Goal: Task Accomplishment & Management: Complete application form

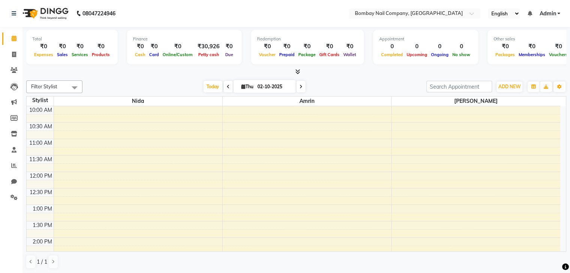
scroll to position [196, 0]
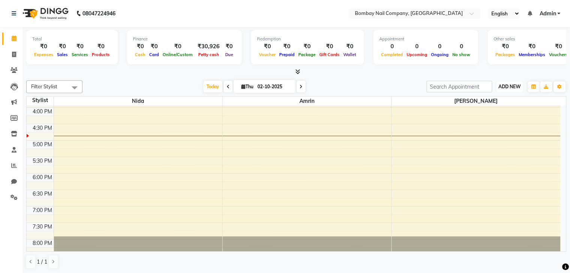
click at [507, 88] on span "ADD NEW" at bounding box center [509, 87] width 22 height 6
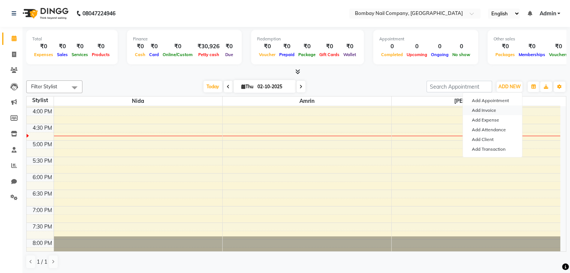
click at [486, 110] on link "Add Invoice" at bounding box center [491, 111] width 59 height 10
select select "service"
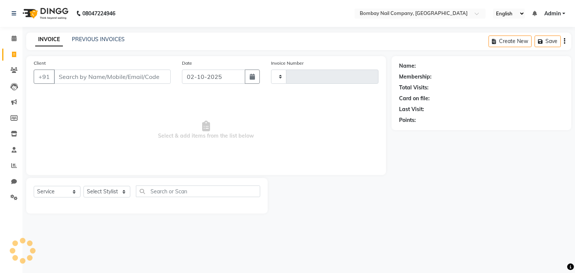
type input "0050"
select select "8785"
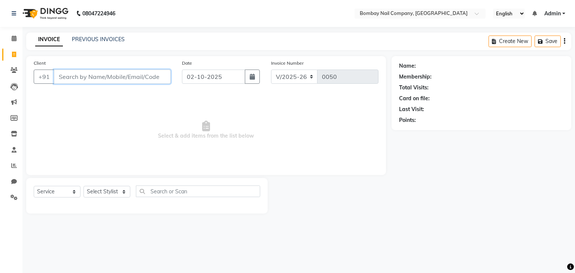
click at [150, 80] on input "Client" at bounding box center [112, 77] width 117 height 14
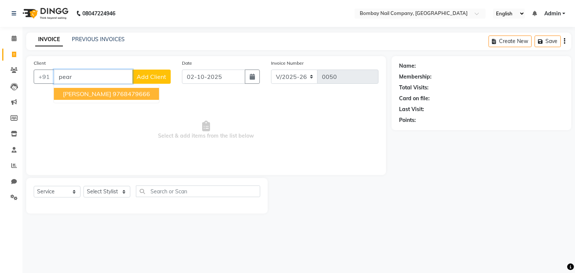
click at [113, 94] on ngb-highlight "9768479666" at bounding box center [131, 93] width 37 height 7
type input "9768479666"
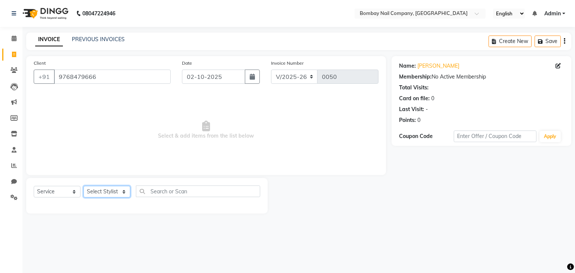
click at [105, 189] on select "Select Stylist Amrin Front Desk [PERSON_NAME] [PERSON_NAME]" at bounding box center [107, 192] width 47 height 12
select select "89817"
click at [84, 186] on select "Select Stylist Amrin Front Desk [PERSON_NAME] [PERSON_NAME]" at bounding box center [107, 192] width 47 height 12
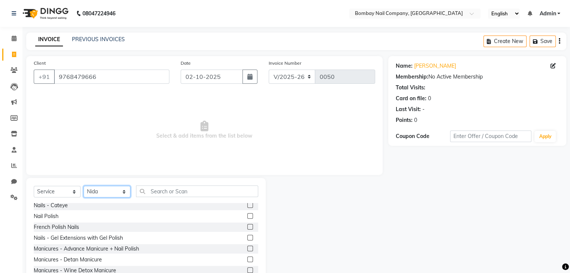
scroll to position [154, 0]
click at [247, 240] on label at bounding box center [250, 239] width 6 height 6
click at [247, 240] on input "checkbox" at bounding box center [249, 238] width 5 height 5
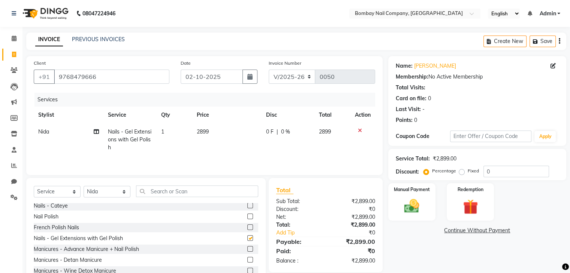
checkbox input "false"
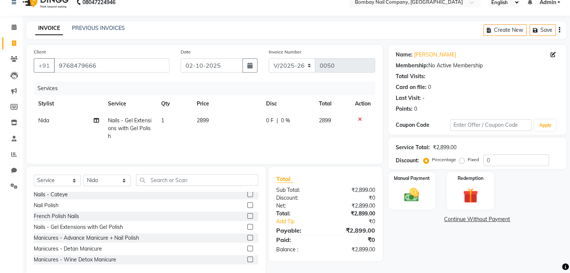
scroll to position [0, 0]
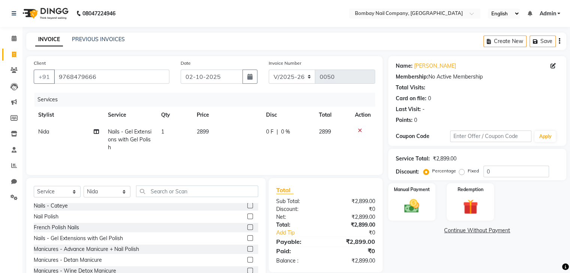
click at [268, 132] on span "0 F" at bounding box center [269, 132] width 7 height 8
select select "89817"
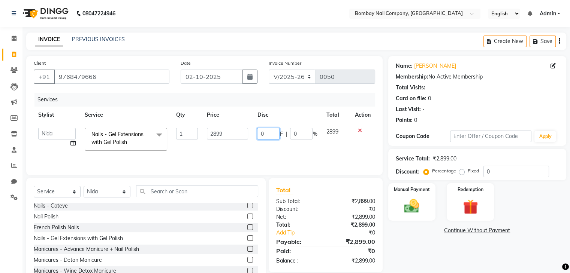
click at [268, 132] on input "0" at bounding box center [268, 134] width 22 height 12
click at [268, 132] on input "number" at bounding box center [268, 134] width 22 height 12
type input "8"
type input "599"
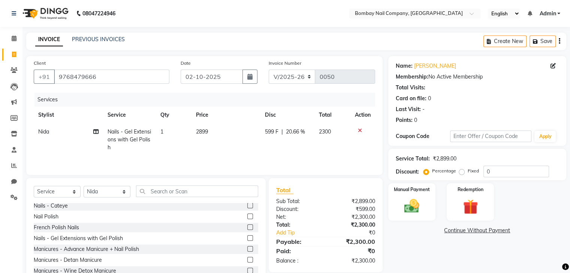
click at [229, 104] on div "Services" at bounding box center [207, 100] width 346 height 14
click at [271, 132] on span "599 F" at bounding box center [271, 132] width 13 height 8
select select "89817"
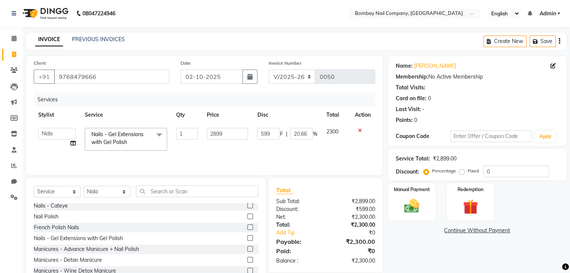
click at [271, 132] on input "599" at bounding box center [268, 134] width 22 height 12
type input "5"
type input "699"
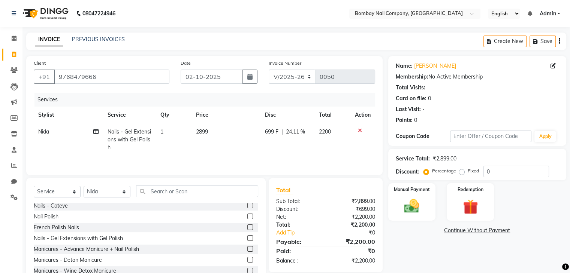
click at [243, 110] on th "Price" at bounding box center [225, 115] width 69 height 17
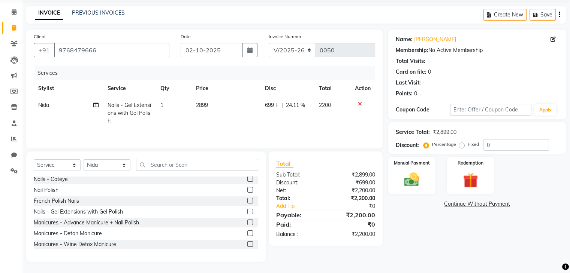
scroll to position [27, 0]
click at [411, 169] on div "Manual Payment" at bounding box center [411, 175] width 49 height 39
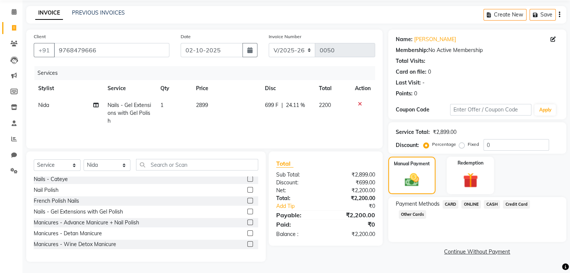
click at [492, 202] on span "CASH" at bounding box center [491, 204] width 16 height 9
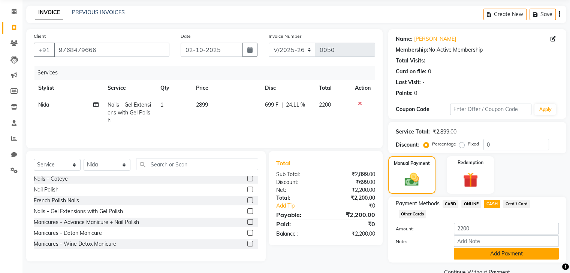
click at [465, 254] on button "Add Payment" at bounding box center [505, 254] width 105 height 12
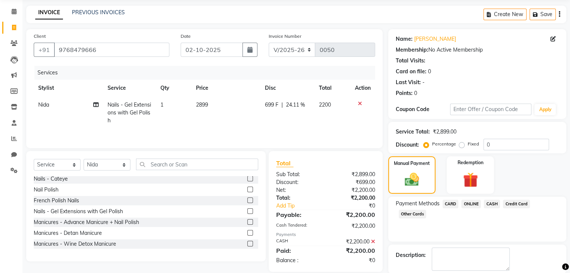
scroll to position [64, 0]
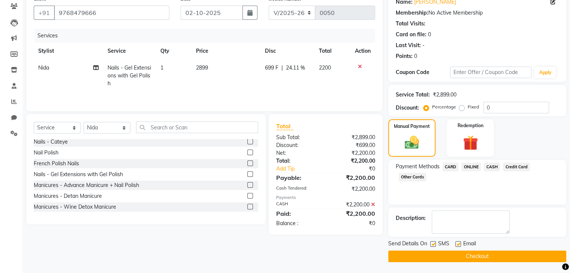
click at [460, 254] on button "Checkout" at bounding box center [477, 257] width 178 height 12
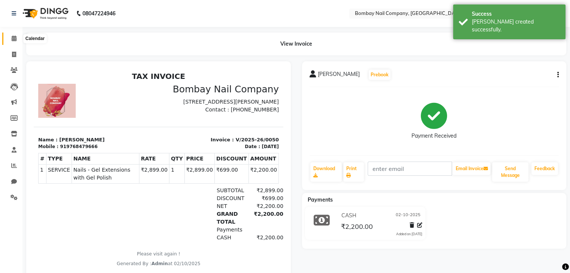
click at [13, 37] on icon at bounding box center [14, 39] width 5 height 6
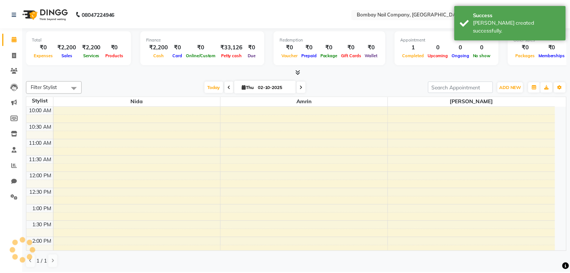
scroll to position [196, 0]
